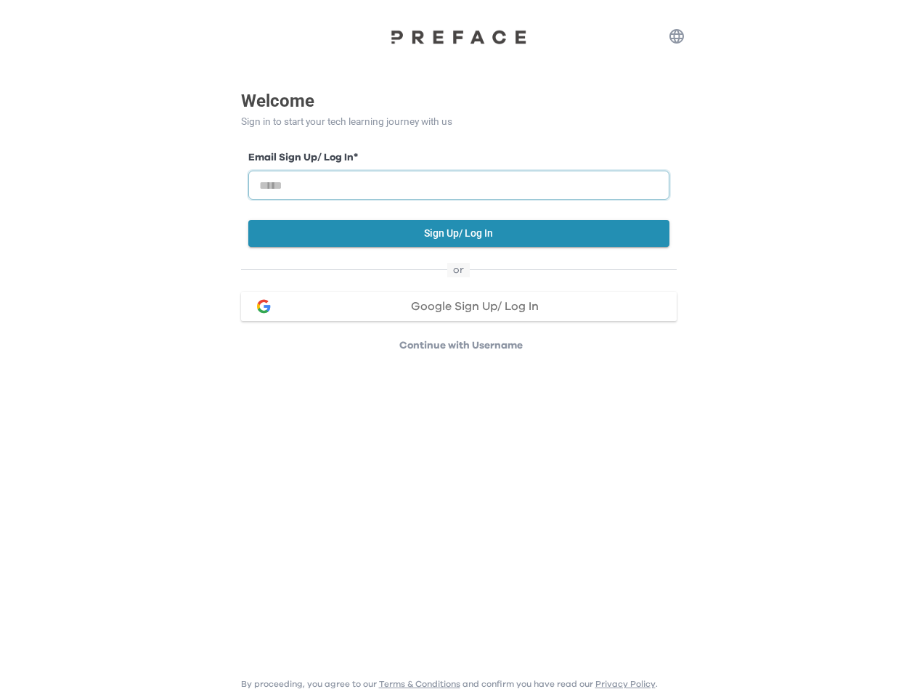
click at [458, 176] on input "email" at bounding box center [458, 185] width 421 height 29
click at [677, 36] on icon "button" at bounding box center [676, 36] width 17 height 17
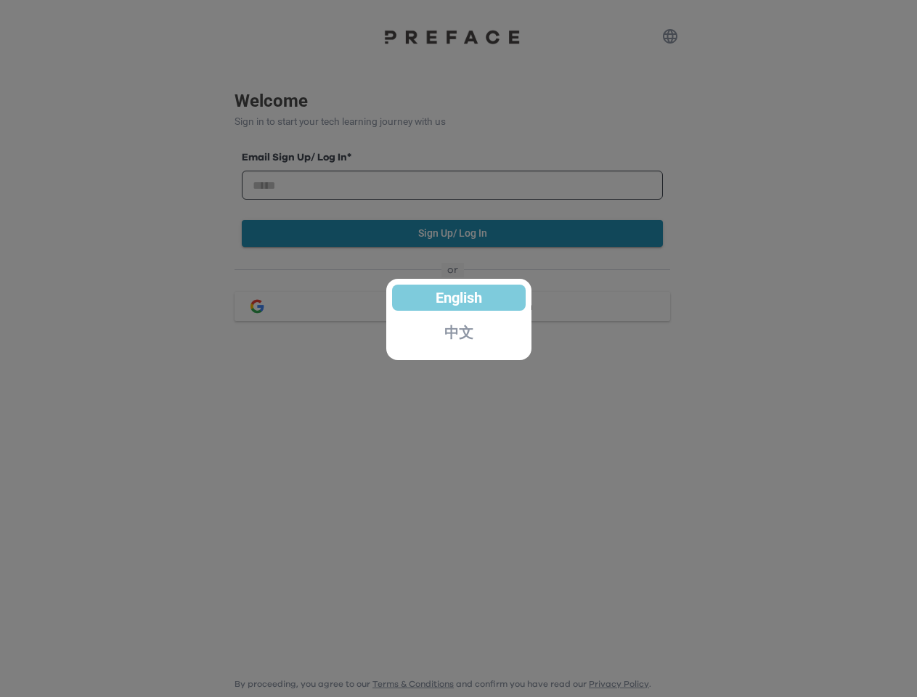
click at [459, 233] on div at bounding box center [458, 348] width 917 height 697
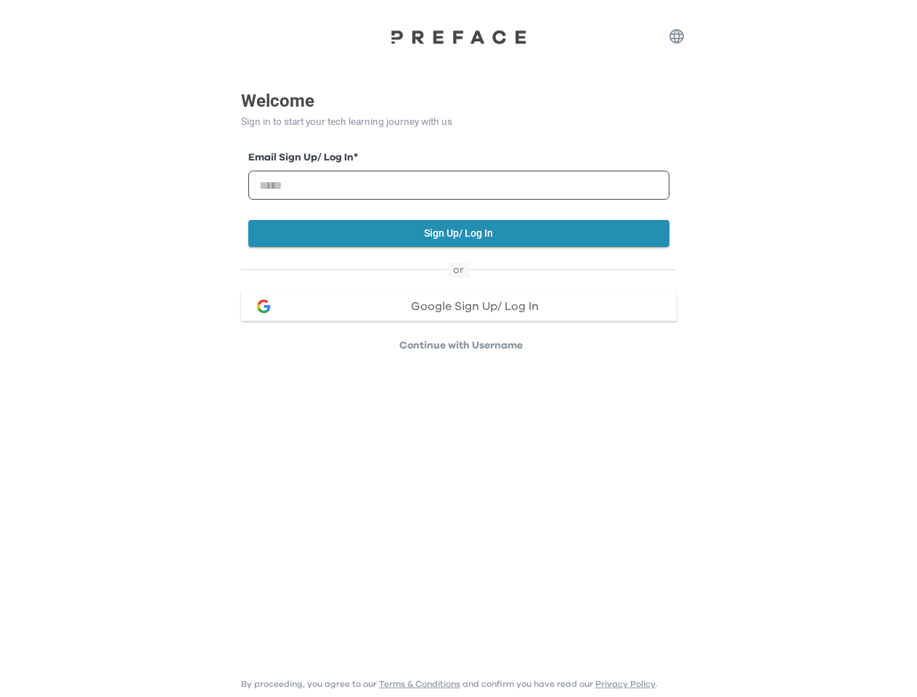
click at [459, 306] on span "Google Sign Up/ Log In" at bounding box center [475, 307] width 128 height 12
click at [461, 346] on p "Continue with Username" at bounding box center [460, 345] width 431 height 15
